Goal: Task Accomplishment & Management: Manage account settings

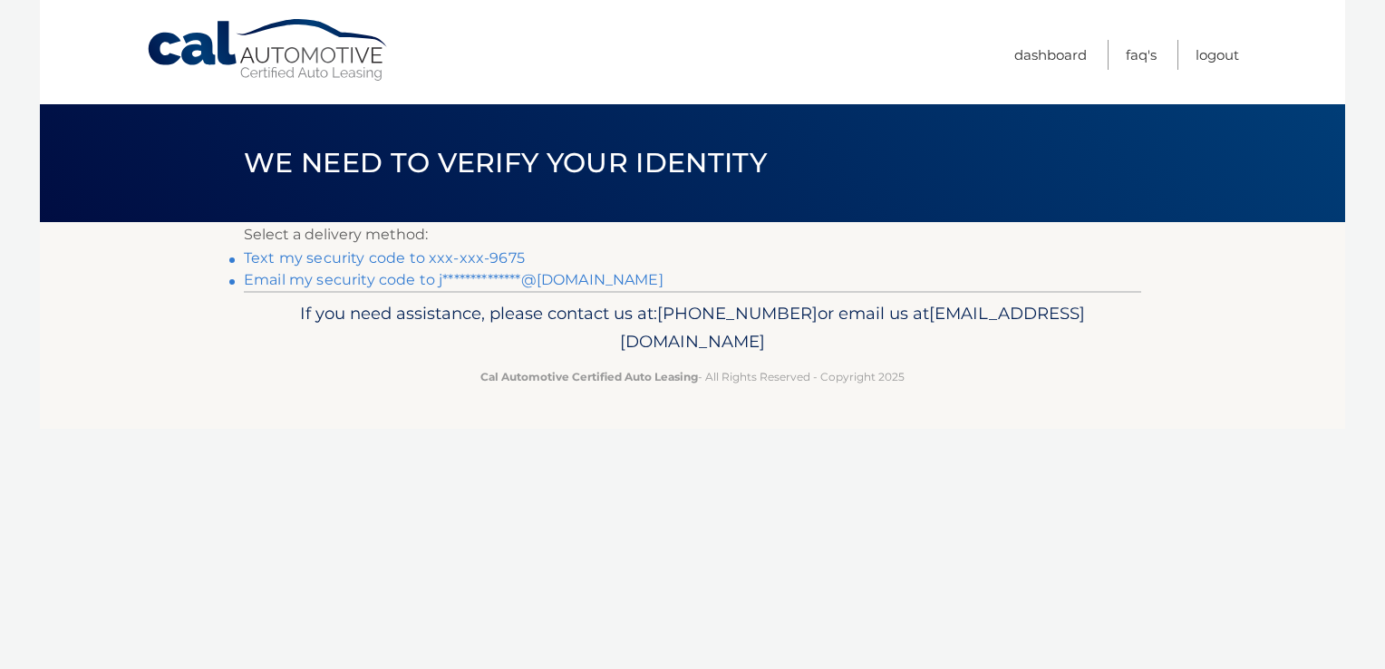
click at [292, 260] on link "Text my security code to xxx-xxx-9675" at bounding box center [384, 257] width 281 height 17
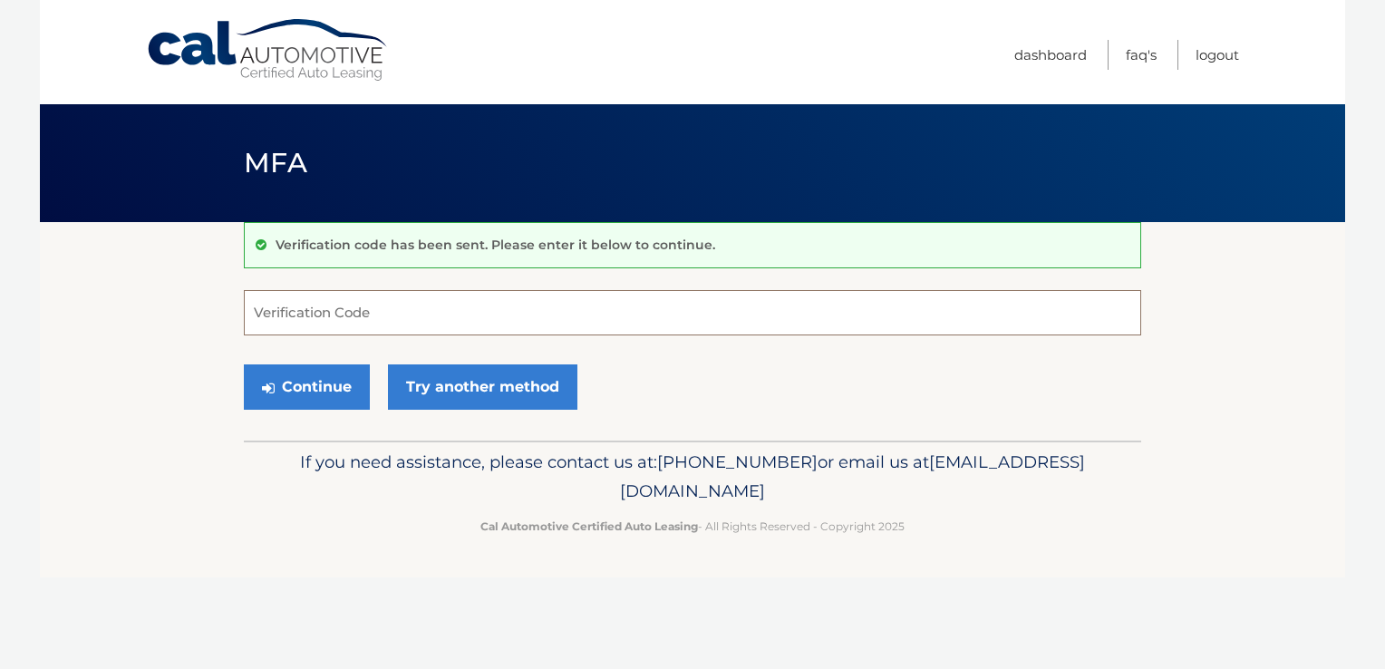
click at [395, 301] on input "Verification Code" at bounding box center [692, 312] width 897 height 45
type input "091988"
click at [244, 364] on button "Continue" at bounding box center [307, 386] width 126 height 45
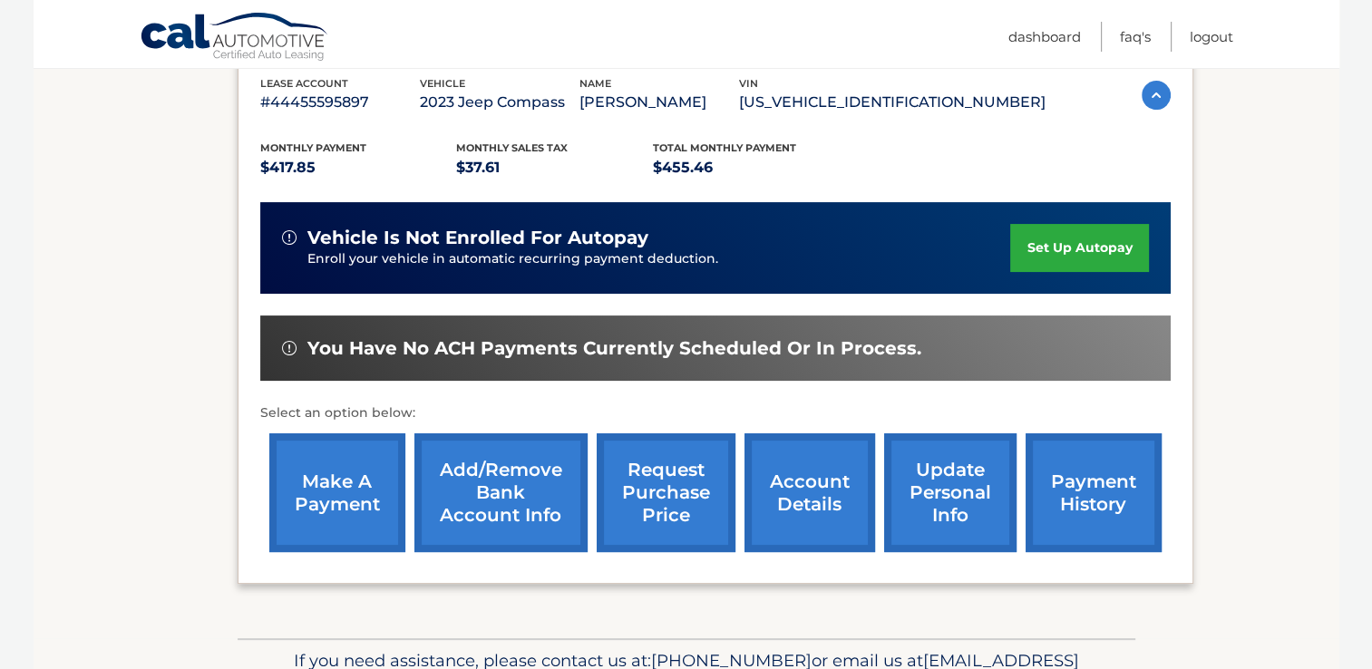
scroll to position [363, 0]
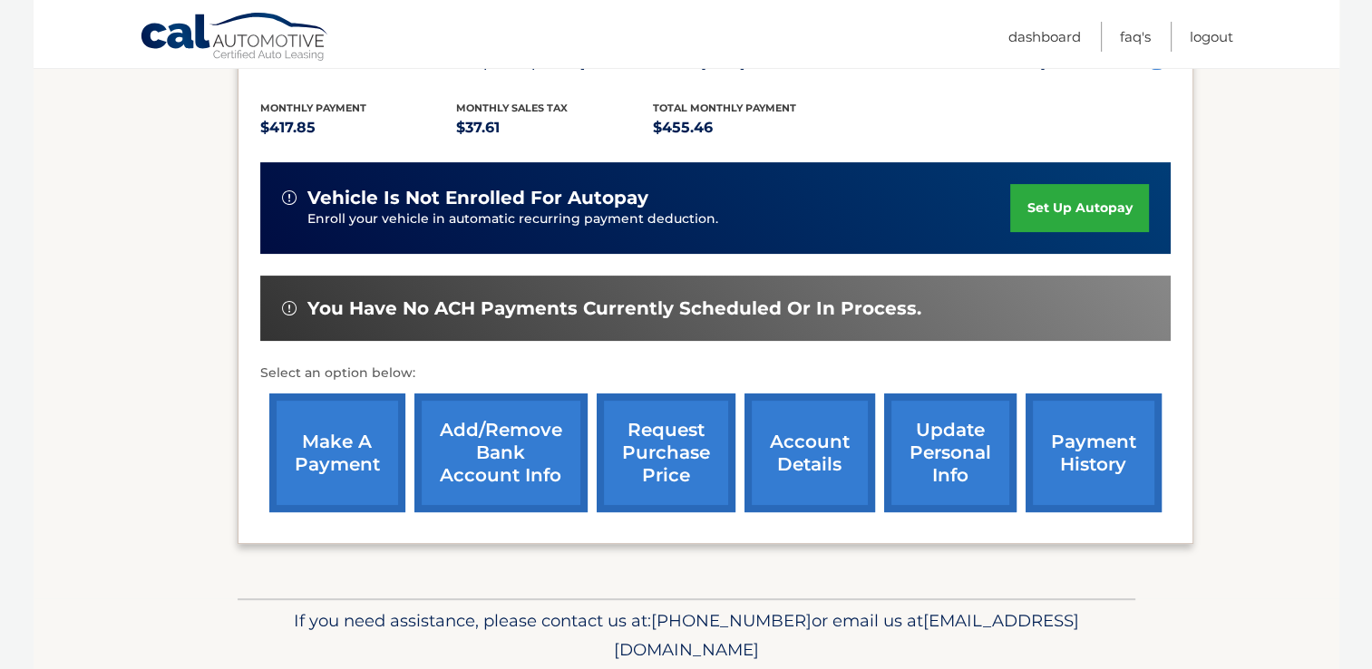
click at [331, 451] on link "make a payment" at bounding box center [337, 452] width 136 height 119
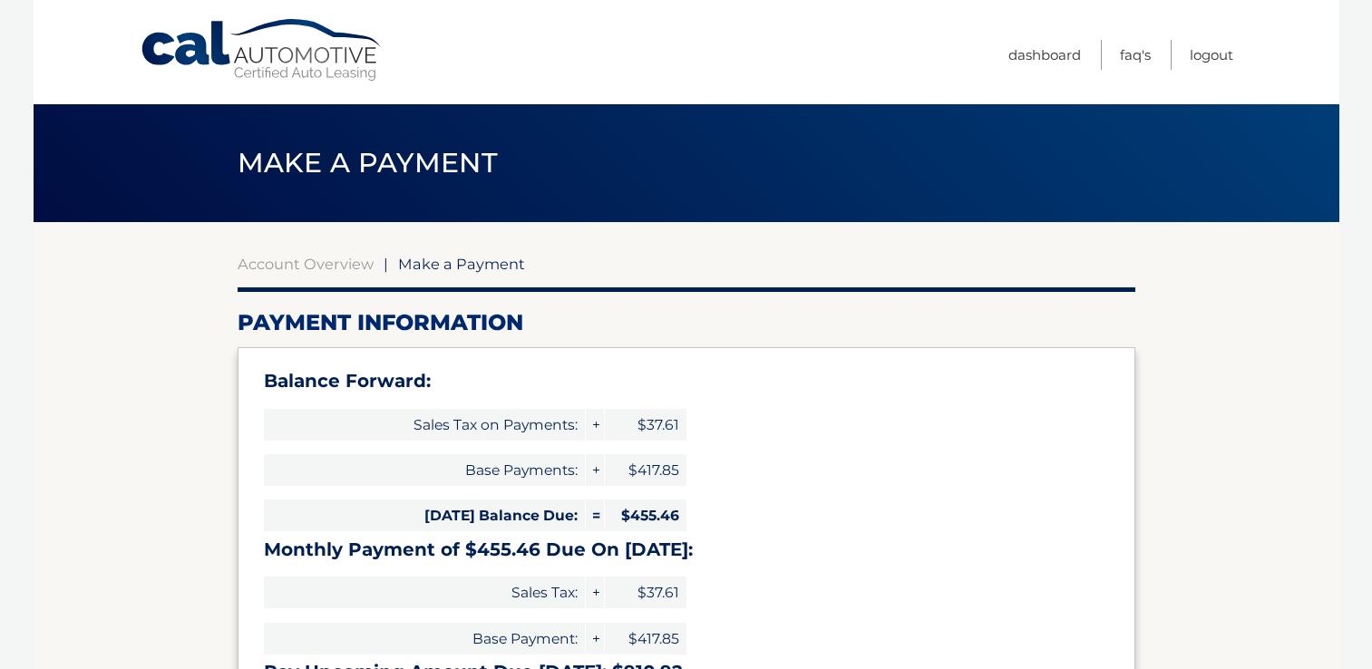
select select "NzJiNWNkNWUtMWI3NS00ODZjLTg3NDktOWRmNWZjNGMwYWRi"
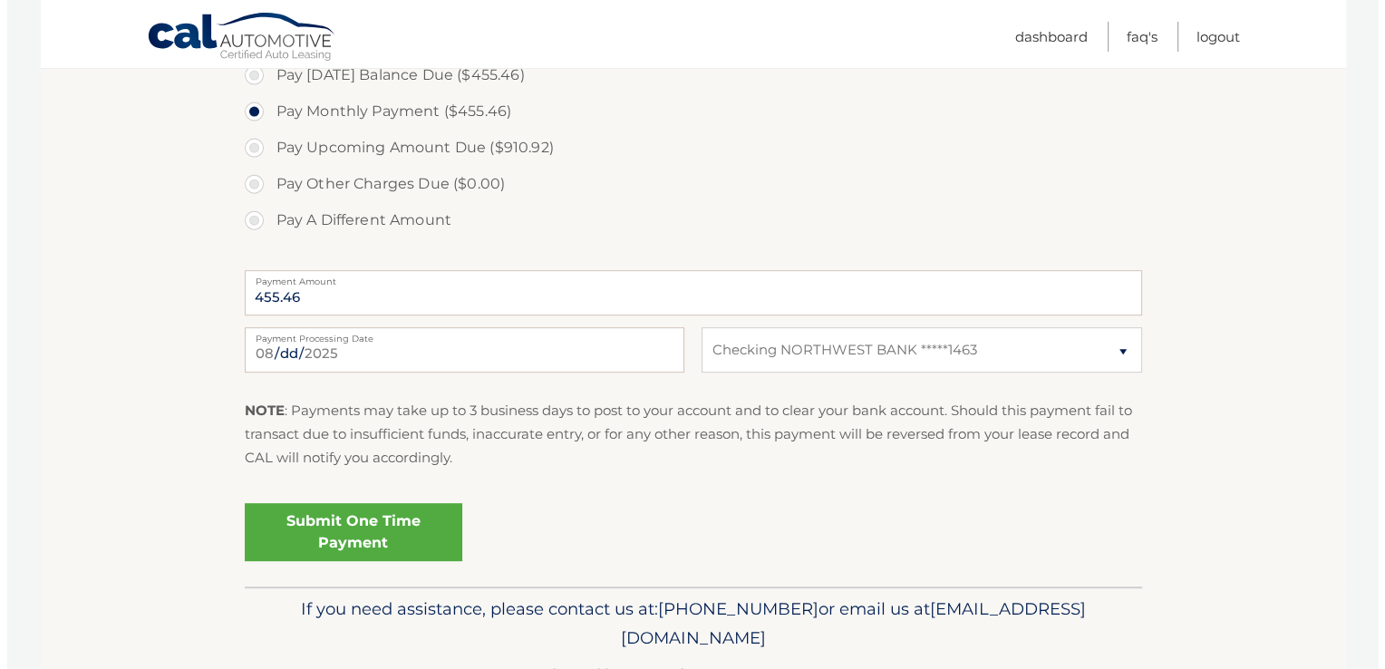
scroll to position [725, 0]
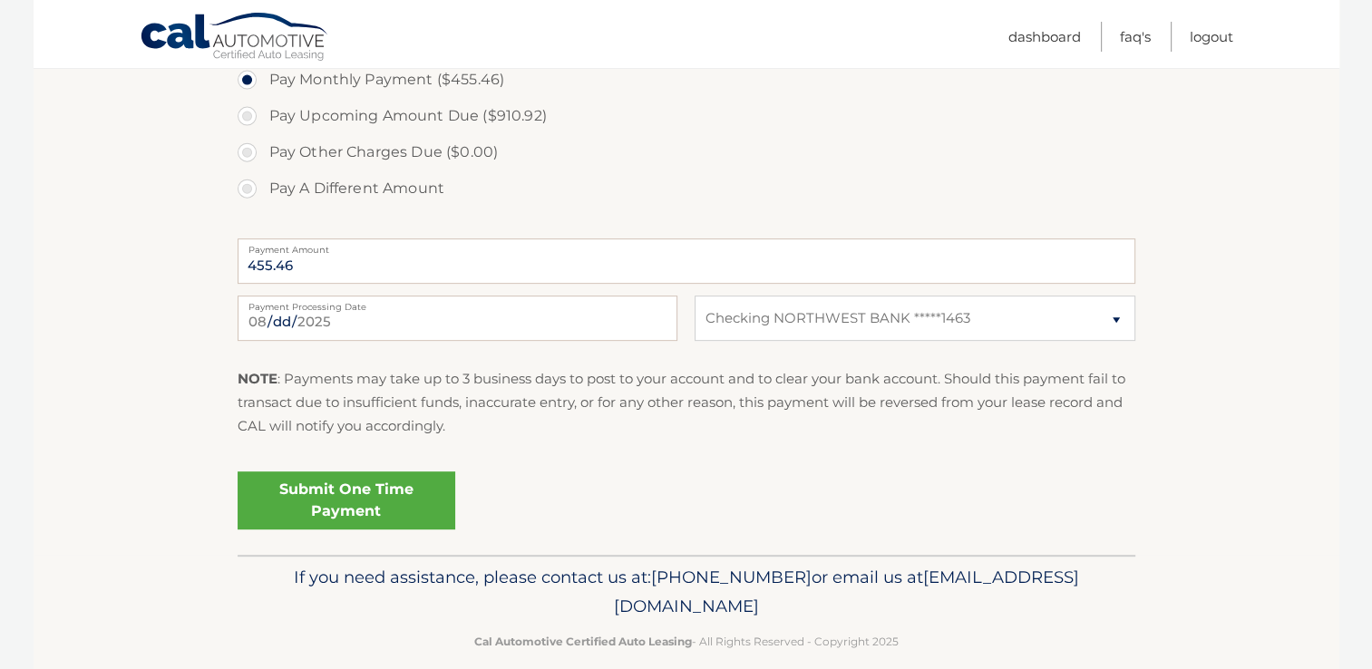
click at [366, 516] on link "Submit One Time Payment" at bounding box center [346, 500] width 218 height 58
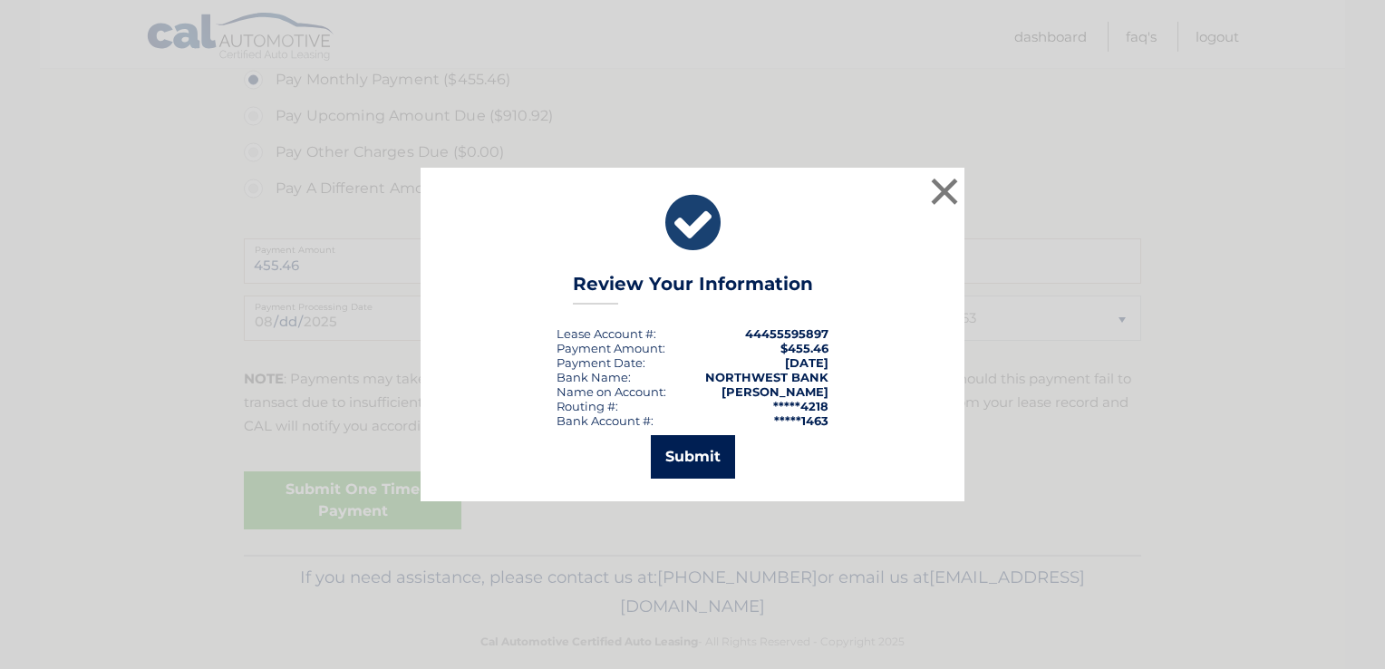
click at [682, 461] on button "Submit" at bounding box center [693, 457] width 84 height 44
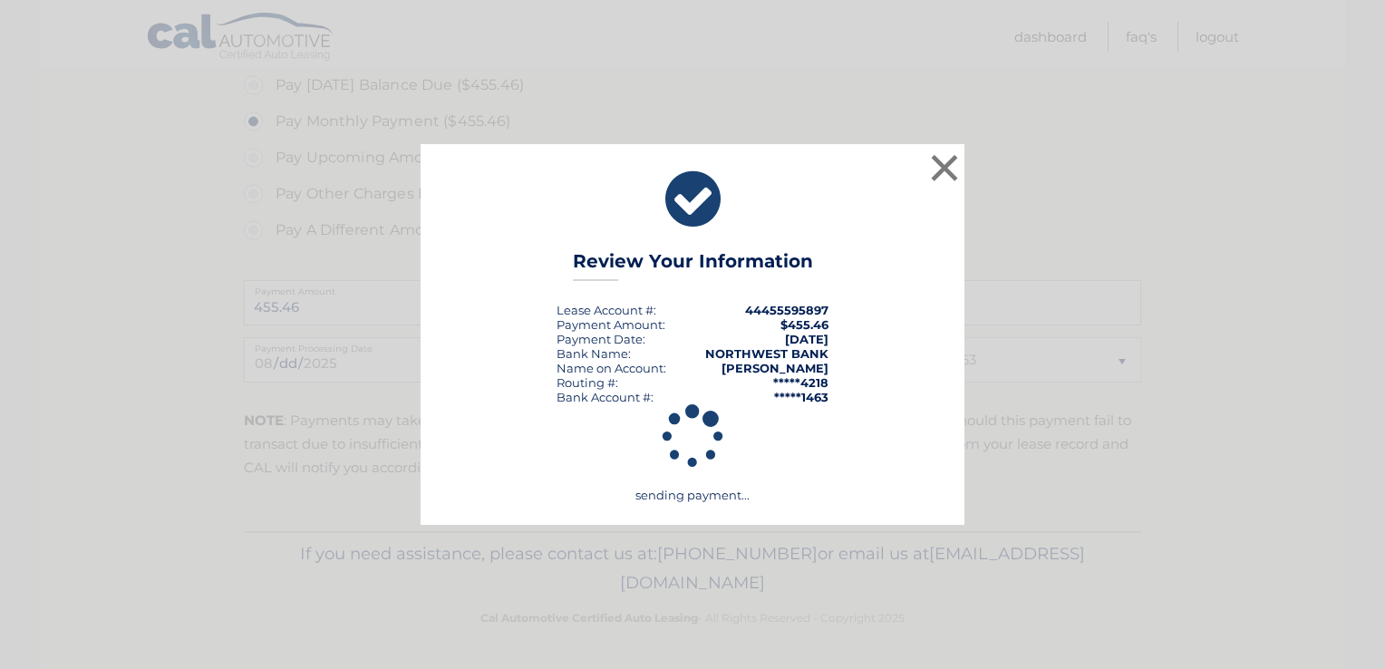
scroll to position [682, 0]
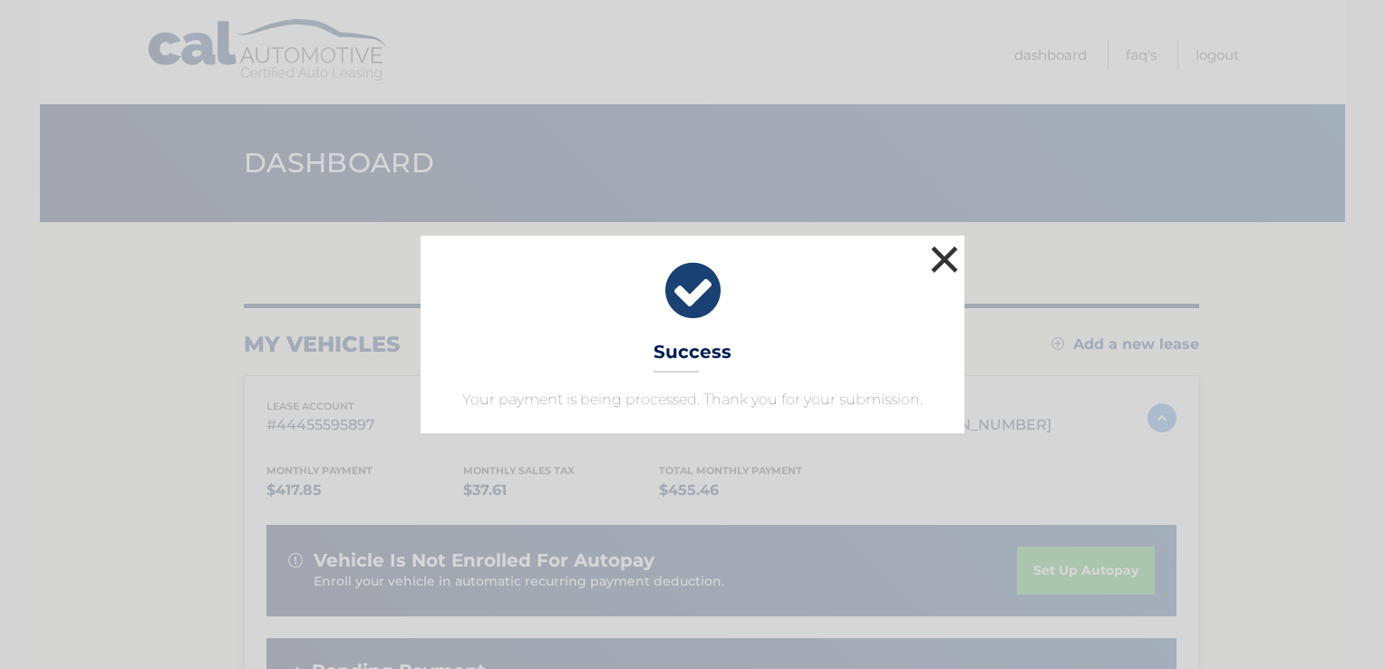
click at [945, 259] on button "×" at bounding box center [944, 259] width 36 height 36
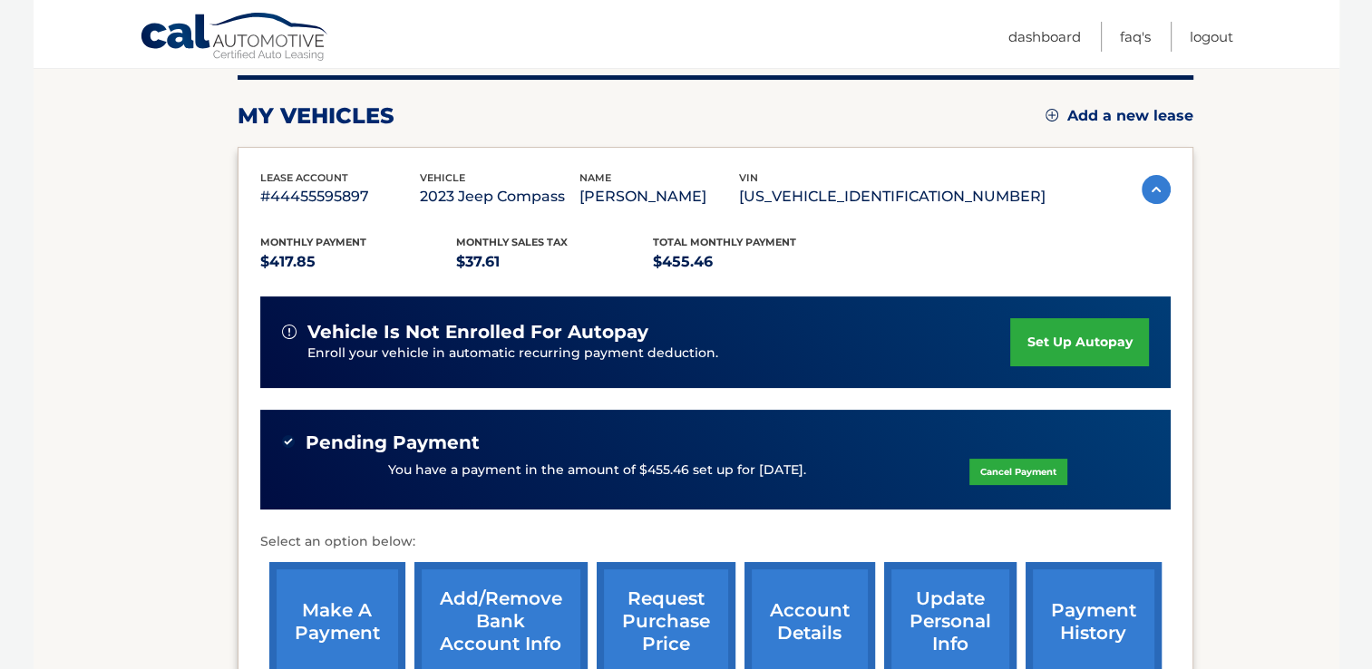
scroll to position [272, 0]
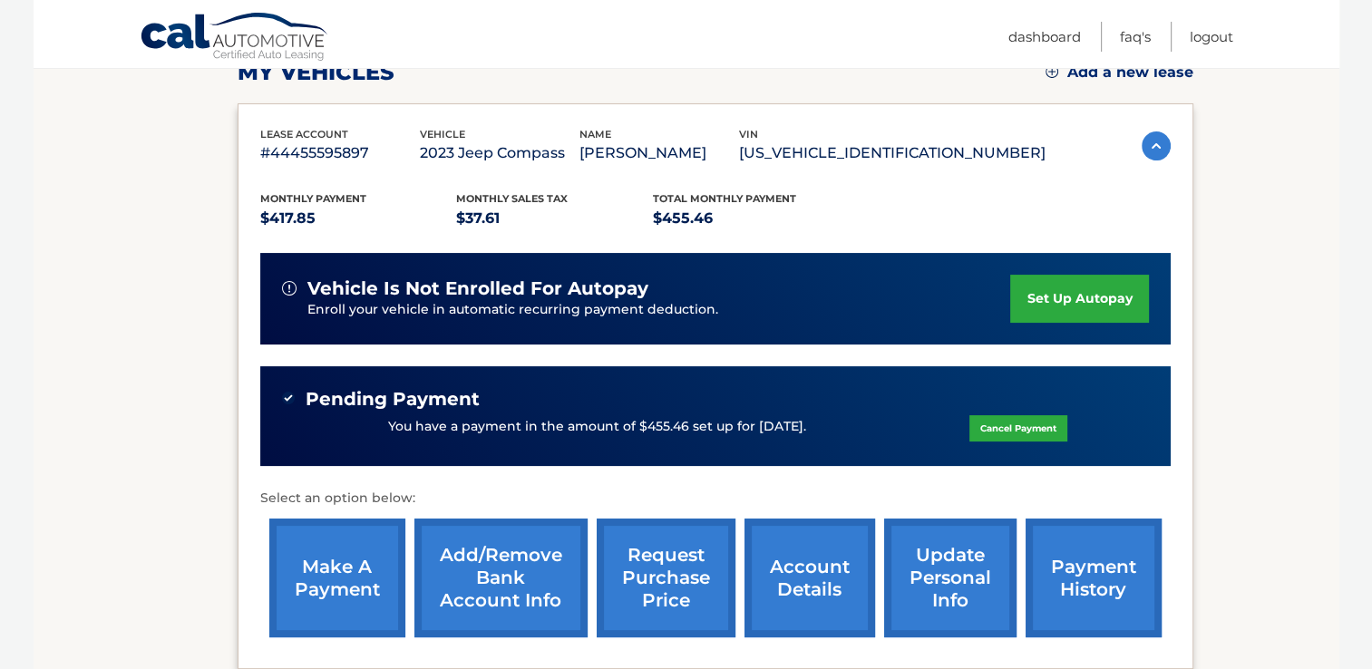
click at [1089, 560] on link "payment history" at bounding box center [1093, 578] width 136 height 119
